Goal: Transaction & Acquisition: Purchase product/service

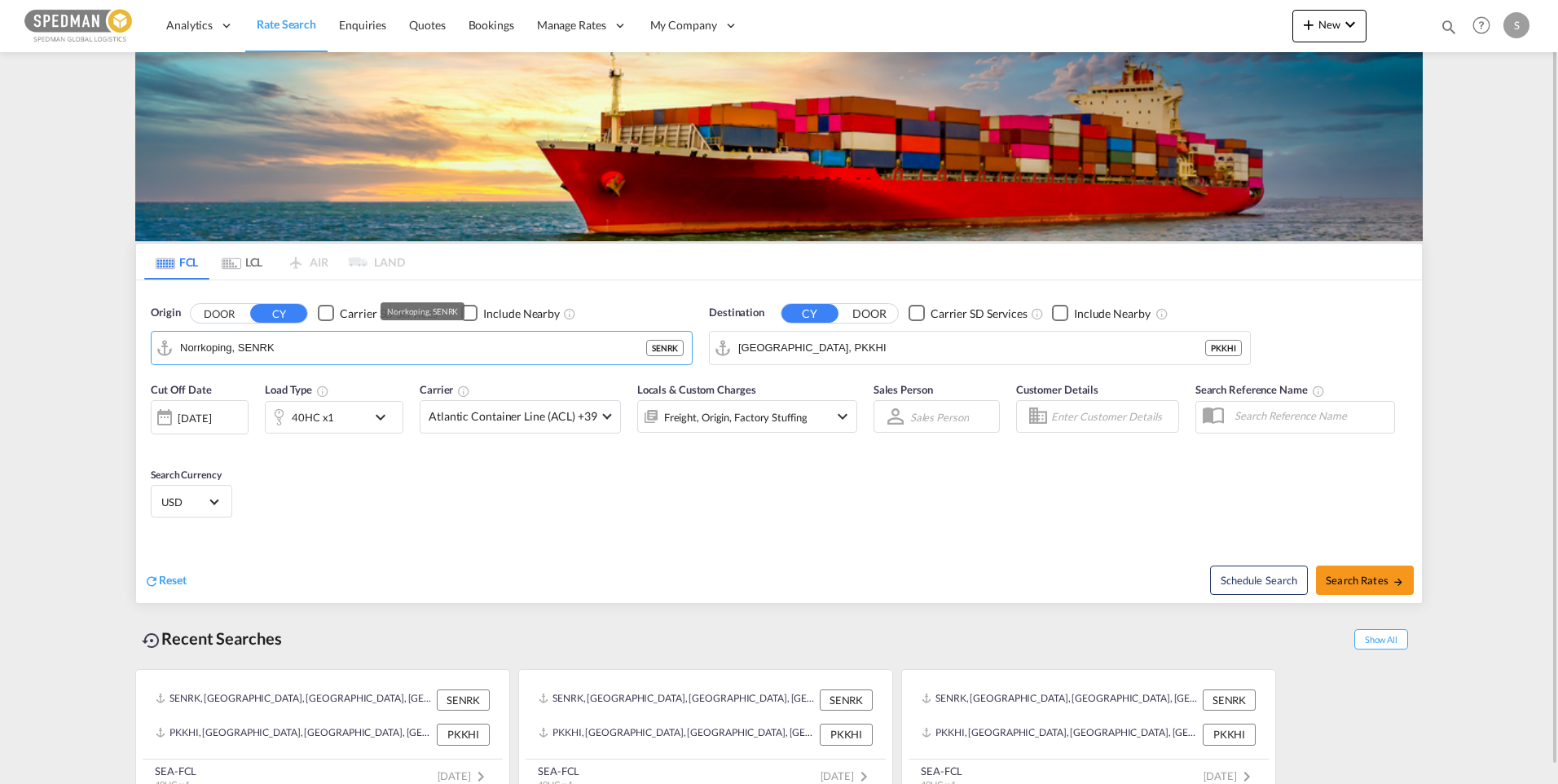
drag, startPoint x: 315, startPoint y: 351, endPoint x: 48, endPoint y: 370, distance: 267.7
click at [113, 360] on md-content "Analytics Dashboard Rate Search Enquiries Quotes Bookings" at bounding box center [779, 392] width 1558 height 784
drag, startPoint x: 311, startPoint y: 353, endPoint x: 51, endPoint y: 353, distance: 260.0
click at [51, 353] on md-content "Analytics Dashboard Rate Search Enquiries Quotes Bookings" at bounding box center [779, 392] width 1558 height 784
type input "l"
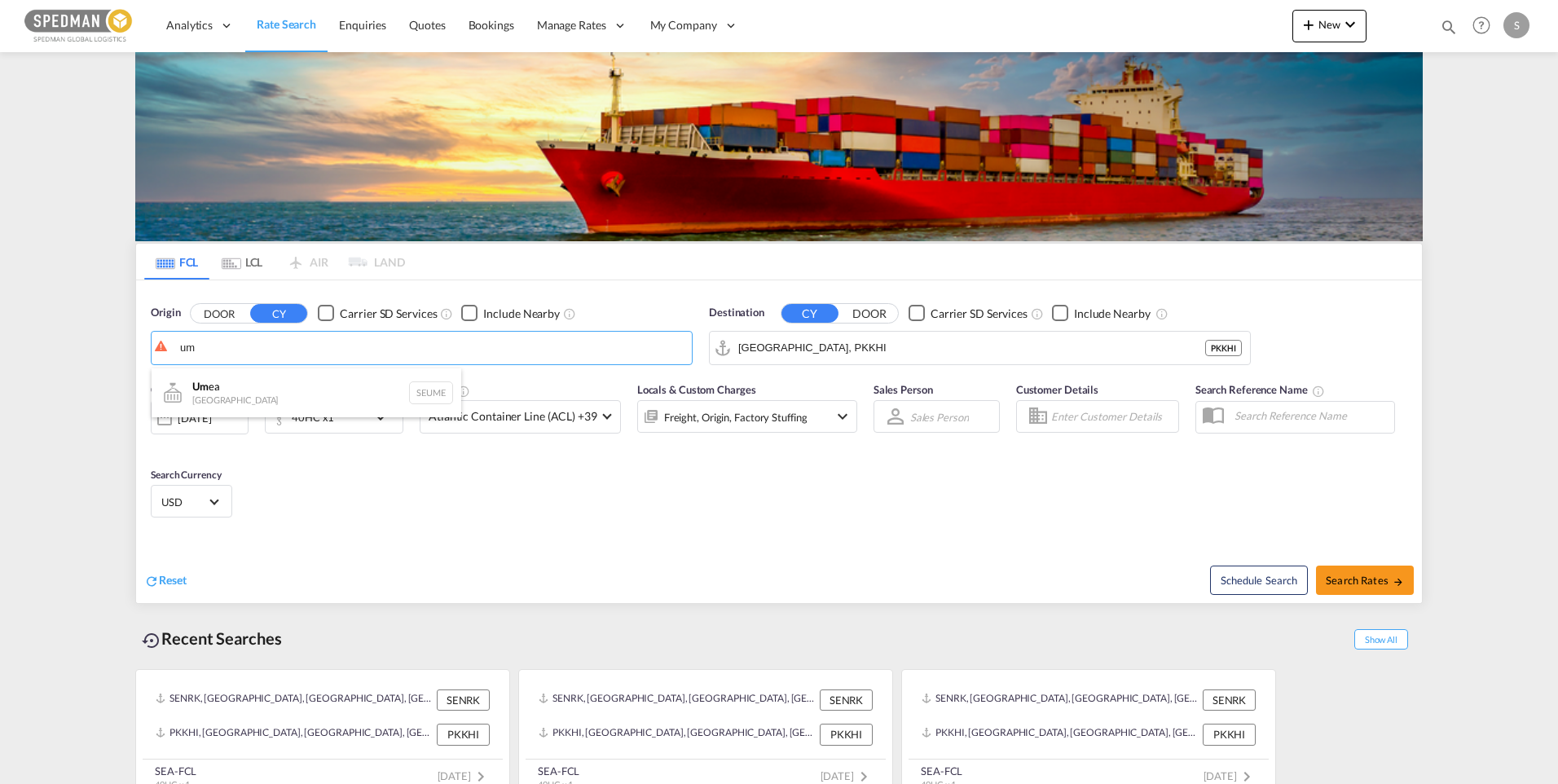
type input "u"
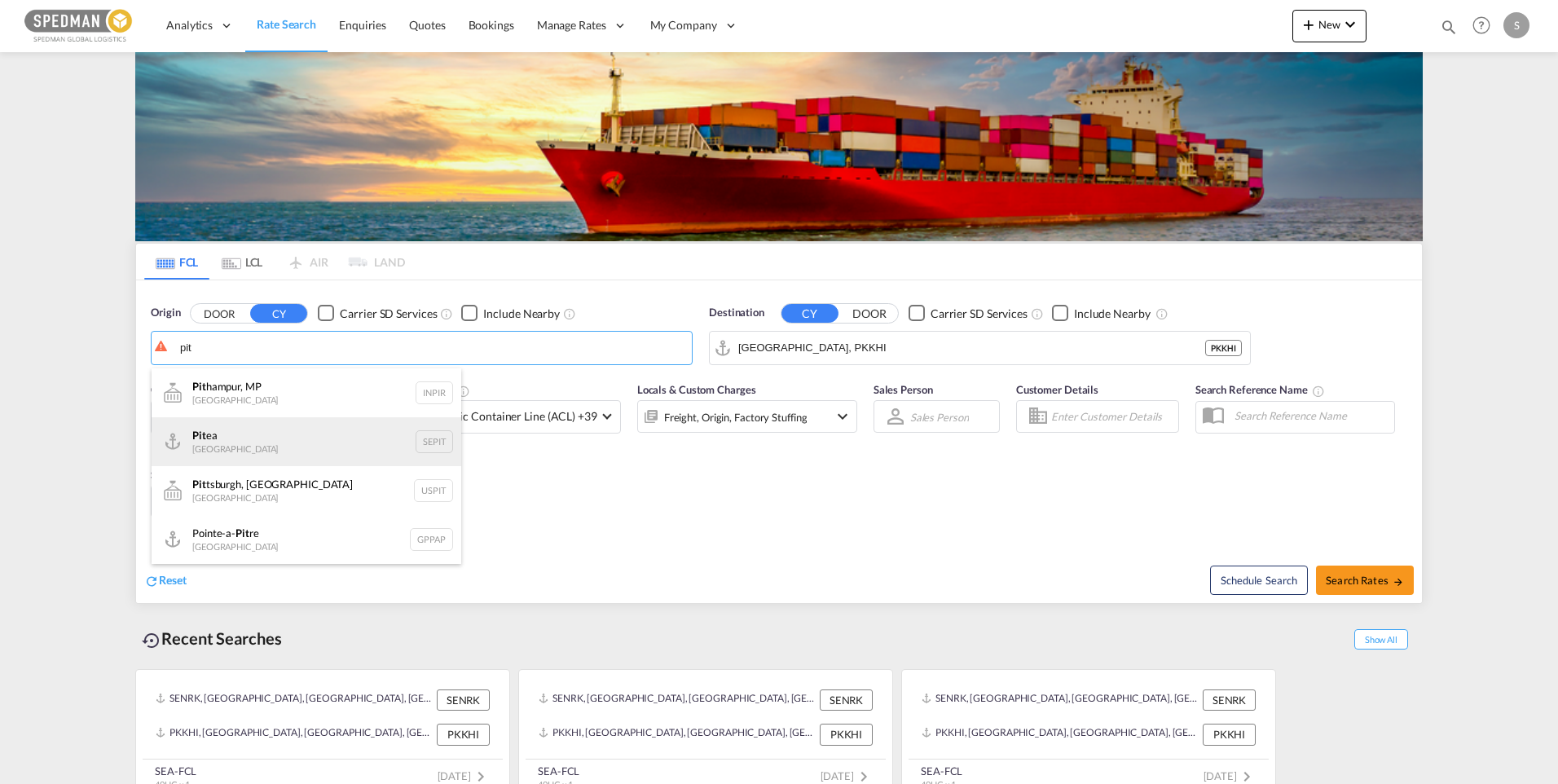
click at [237, 429] on div "Pit ea Sweden SEPIT" at bounding box center [306, 442] width 309 height 49
type input "Pitea, SEPIT"
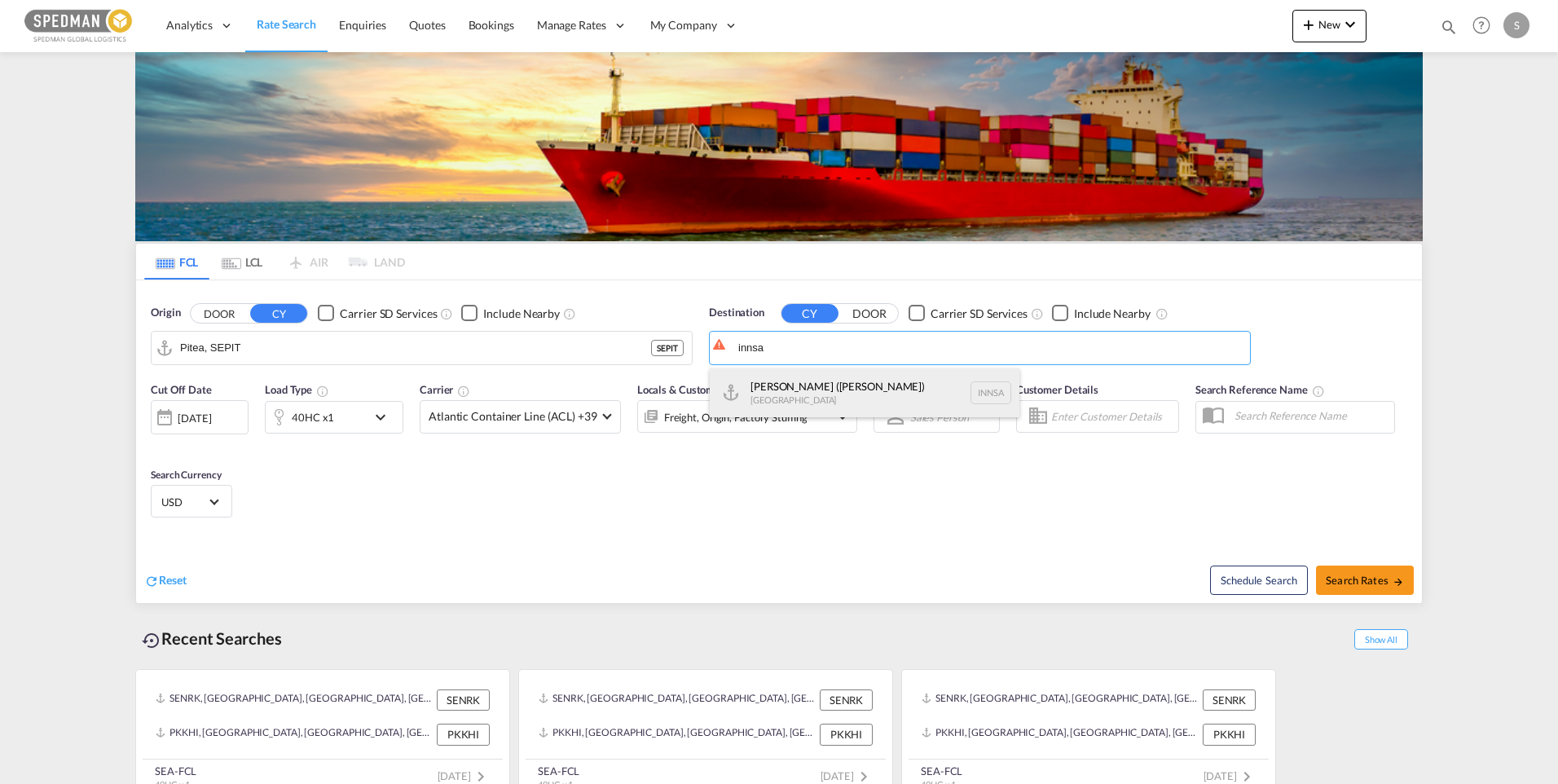
click at [808, 398] on div "Jawaharlal Nehru (Nhava Sheva) India INNSA" at bounding box center [864, 392] width 309 height 49
type input "[PERSON_NAME] ([PERSON_NAME]), [GEOGRAPHIC_DATA]"
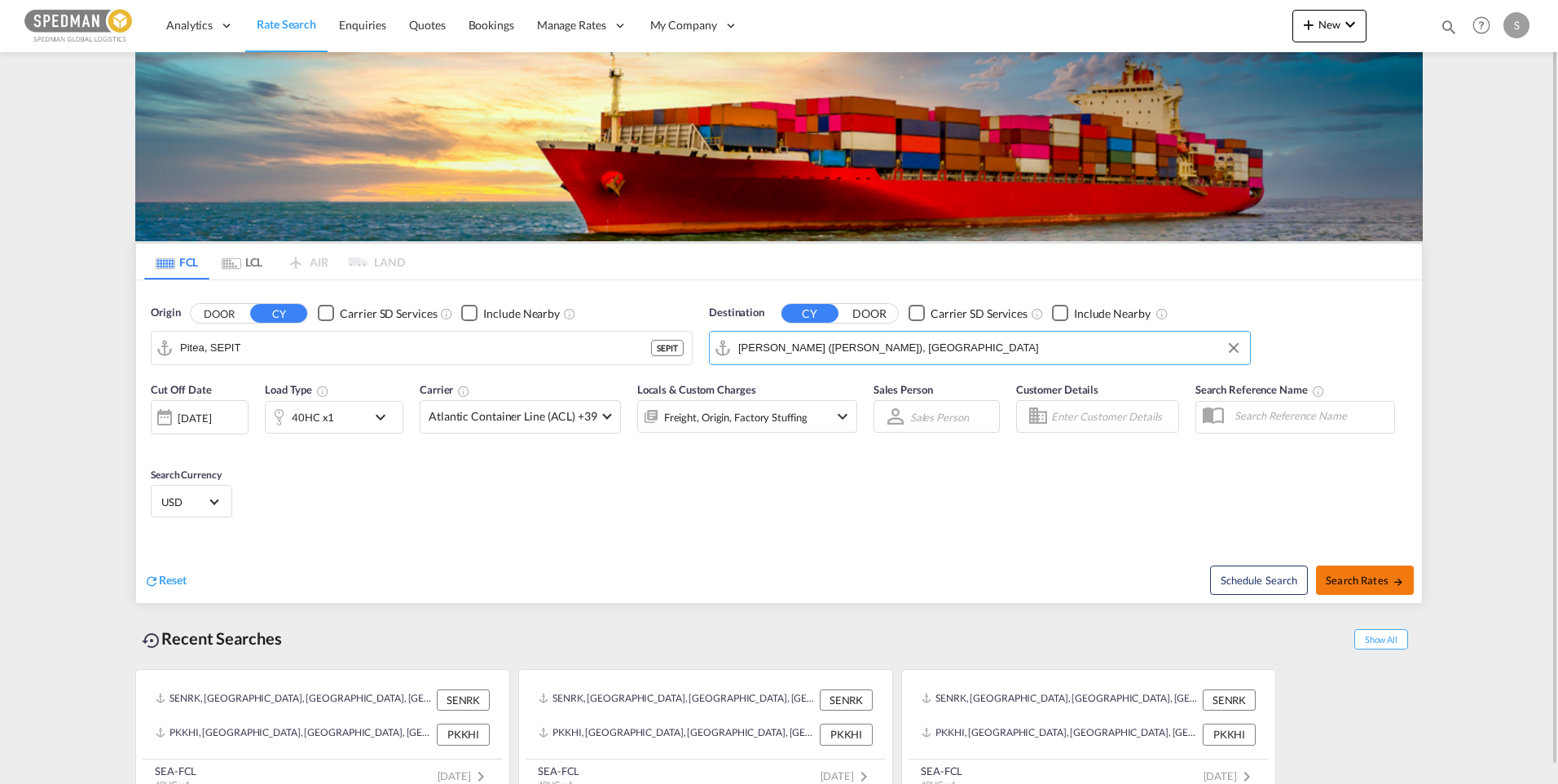
click at [1357, 585] on span "Search Rates" at bounding box center [1365, 580] width 78 height 13
type input "SEPIT to INNSA / 13 Oct 2025"
